Goal: Task Accomplishment & Management: Manage account settings

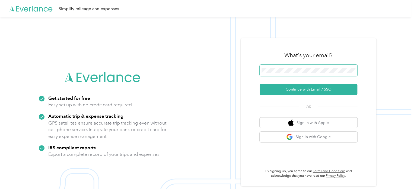
click at [295, 65] on span at bounding box center [309, 70] width 98 height 11
click at [296, 67] on span at bounding box center [309, 70] width 98 height 11
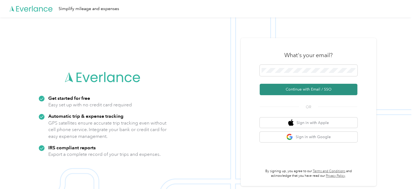
click at [316, 87] on button "Continue with Email / SSO" at bounding box center [309, 89] width 98 height 11
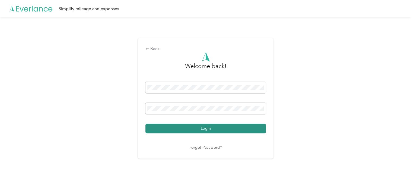
click at [214, 128] on button "Login" at bounding box center [206, 129] width 121 height 10
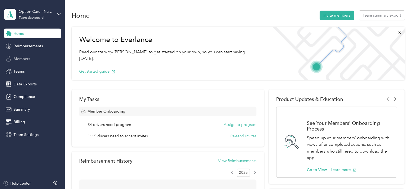
click at [22, 61] on span "Members" at bounding box center [22, 59] width 17 height 6
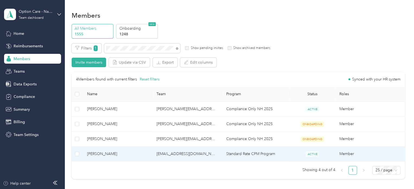
click at [109, 153] on span "[PERSON_NAME]" at bounding box center [117, 154] width 61 height 6
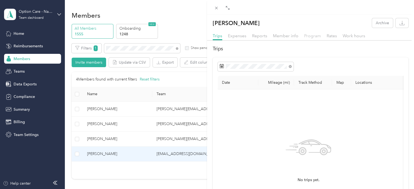
click at [310, 37] on span "Program" at bounding box center [312, 35] width 17 height 5
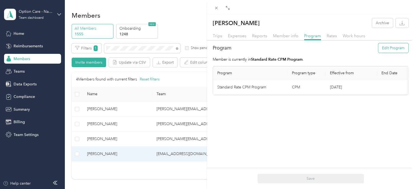
click at [391, 49] on button "Edit Program" at bounding box center [394, 48] width 30 height 10
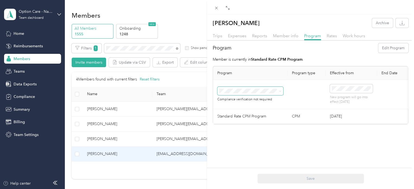
click at [279, 93] on span at bounding box center [251, 91] width 66 height 9
click at [282, 90] on span at bounding box center [251, 91] width 66 height 9
click at [250, 125] on span "Compliance Only NH 2025 (CPM)" at bounding box center [250, 124] width 58 height 5
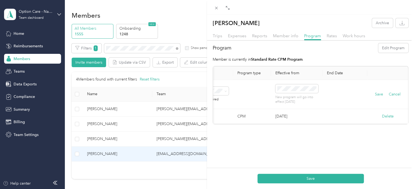
scroll to position [0, 59]
click at [383, 115] on button "Delete" at bounding box center [388, 116] width 12 height 6
click at [359, 119] on button "Yes" at bounding box center [357, 119] width 11 height 9
click at [376, 96] on button "Save" at bounding box center [379, 94] width 8 height 6
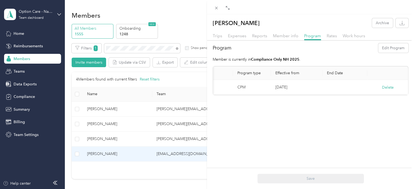
scroll to position [0, 0]
